Goal: Find specific page/section: Find specific page/section

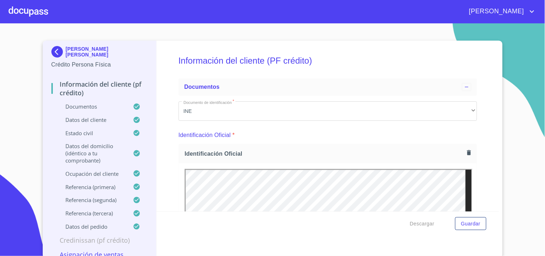
scroll to position [421, 0]
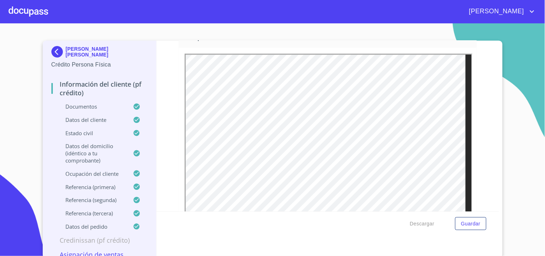
click at [32, 12] on div at bounding box center [29, 11] width 40 height 23
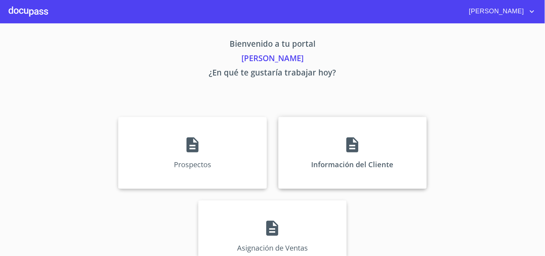
click at [326, 138] on div "Información del Cliente" at bounding box center [352, 153] width 148 height 72
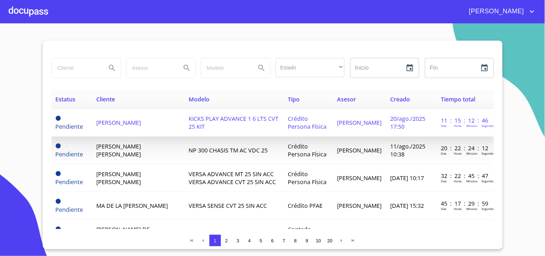
click at [117, 119] on span "[PERSON_NAME]" at bounding box center [118, 123] width 45 height 8
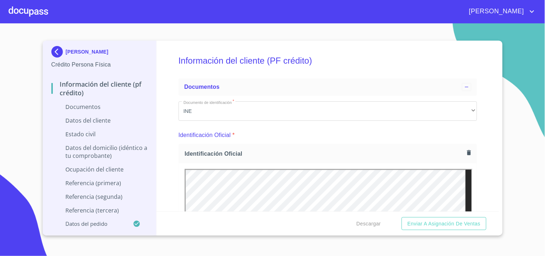
click at [37, 16] on div at bounding box center [29, 11] width 40 height 23
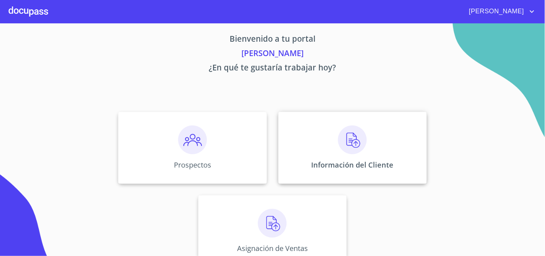
scroll to position [22, 0]
